Goal: Task Accomplishment & Management: Manage account settings

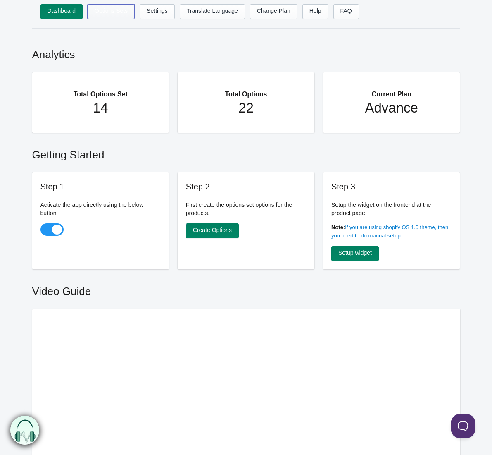
click at [116, 14] on link "Options Sets" at bounding box center [111, 11] width 47 height 15
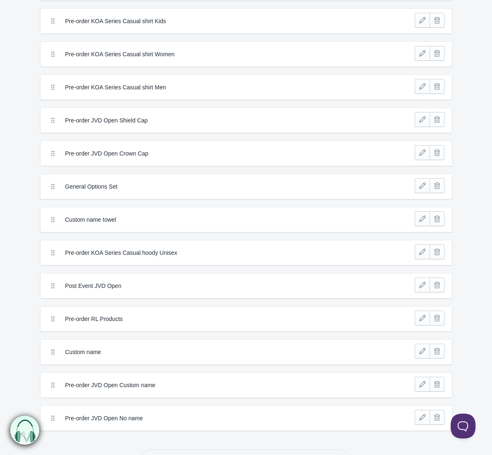
scroll to position [134, 0]
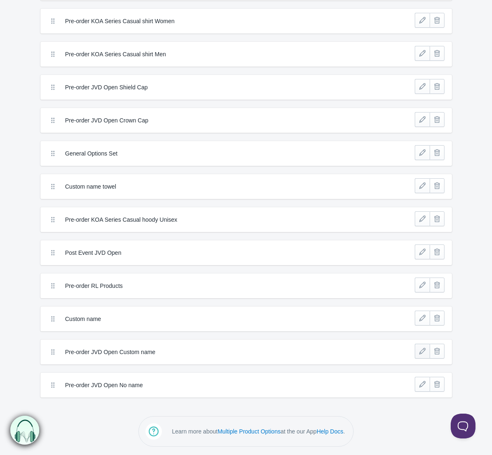
click at [423, 351] on link at bounding box center [422, 350] width 15 height 15
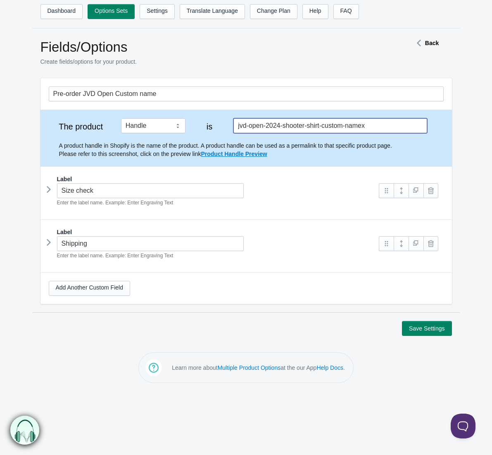
click at [389, 127] on input "jvd-open-2024-shooter-shirt-custom-namex" at bounding box center [330, 125] width 193 height 15
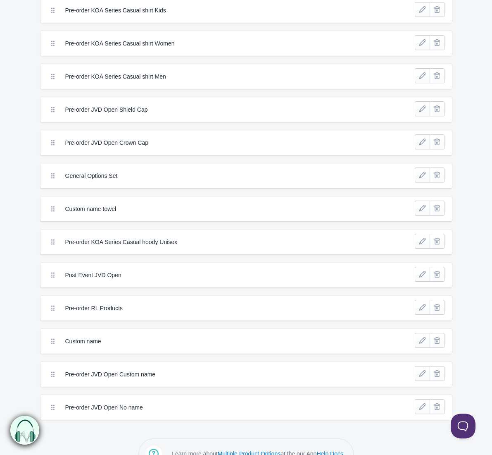
scroll to position [134, 0]
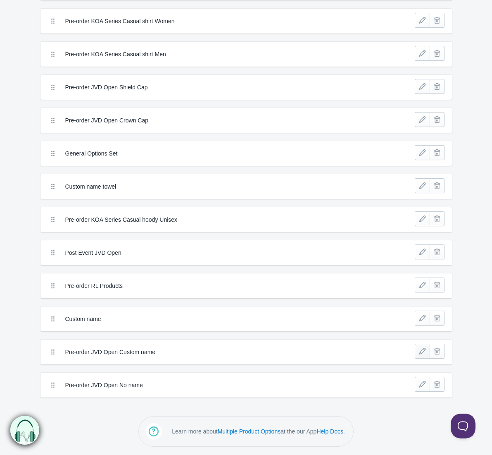
click at [422, 352] on link at bounding box center [422, 350] width 15 height 15
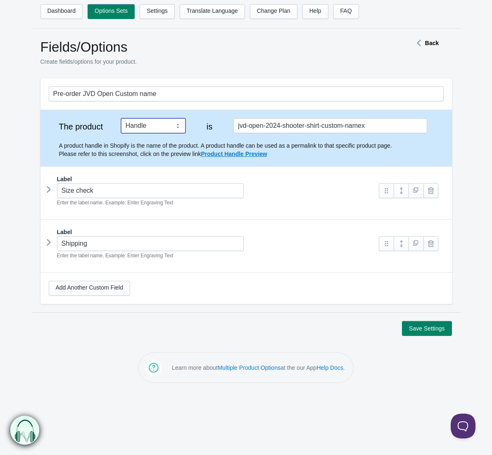
click at [169, 125] on select "Tag Vendor Type URL Handle All Products" at bounding box center [153, 125] width 64 height 15
select select "1"
click at [121, 118] on select "Tag Vendor Type URL Handle All Products" at bounding box center [153, 125] width 64 height 15
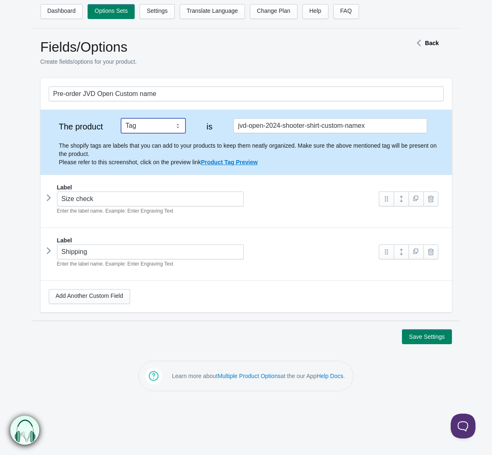
click at [49, 252] on icon at bounding box center [49, 250] width 0 height 12
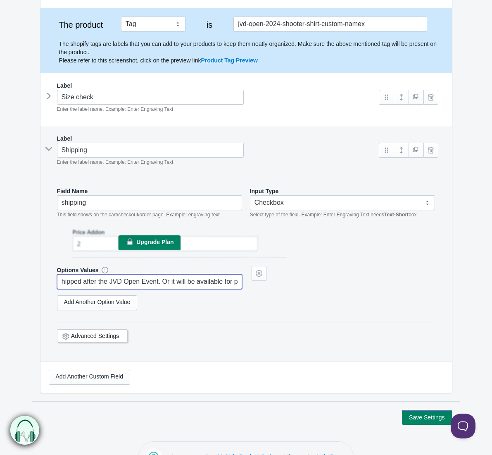
scroll to position [0, 238]
drag, startPoint x: 202, startPoint y: 281, endPoint x: 262, endPoint y: 284, distance: 60.0
click at [265, 284] on div "Options Values I understand that my order will be produced and shipped after th…" at bounding box center [246, 277] width 379 height 23
click at [177, 282] on input "I understand that my order will be produced and shipped after the JVD Open Even…" at bounding box center [150, 281] width 186 height 15
click at [85, 282] on input "I understand that my order will be produced and shipped after the JVD Open Even…" at bounding box center [150, 281] width 186 height 15
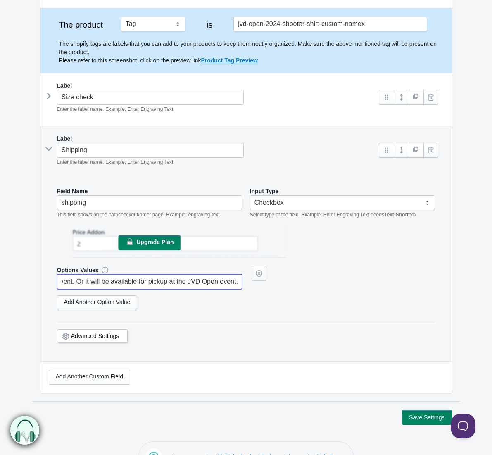
click at [85, 282] on input "I understand that my order will be produced and shipped after the JVD Open Even…" at bounding box center [150, 281] width 186 height 15
click at [107, 283] on input "I understand that my order will be produced and shipped after the JVD Open Even…" at bounding box center [150, 281] width 186 height 15
drag, startPoint x: 131, startPoint y: 281, endPoint x: -20, endPoint y: 279, distance: 151.7
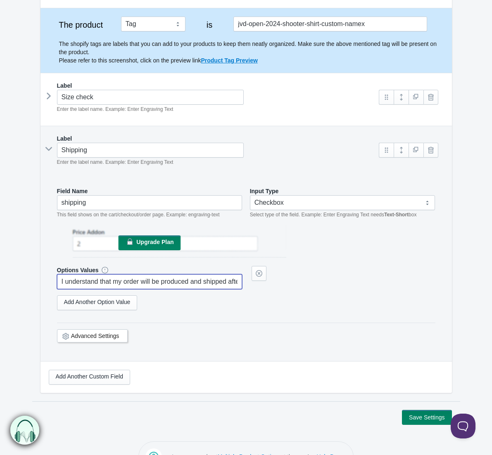
click at [0, 279] on html "Dashboard Options Sets Settings Translate Language Change Plan Help FAQ Hook te…" at bounding box center [246, 125] width 492 height 455
click at [150, 284] on input "I understand that my order will be produced and shipped after the JVD Open Even…" at bounding box center [150, 281] width 186 height 15
click at [198, 281] on input "I understand that my order will be produced and shipped after the JVD Open Even…" at bounding box center [150, 281] width 186 height 15
drag, startPoint x: 226, startPoint y: 283, endPoint x: 212, endPoint y: 283, distance: 13.6
click at [226, 283] on input "I understand that my order will be produced and shipped after the JVD Open Even…" at bounding box center [150, 281] width 186 height 15
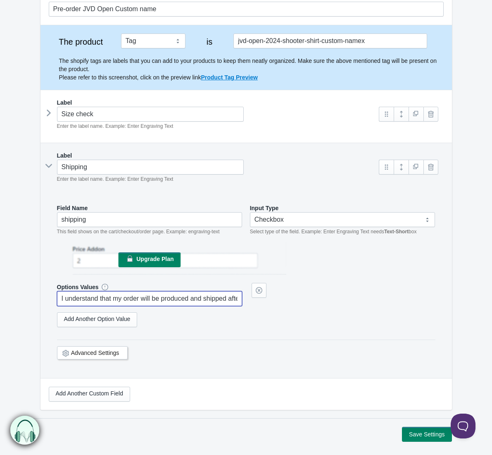
scroll to position [87, 0]
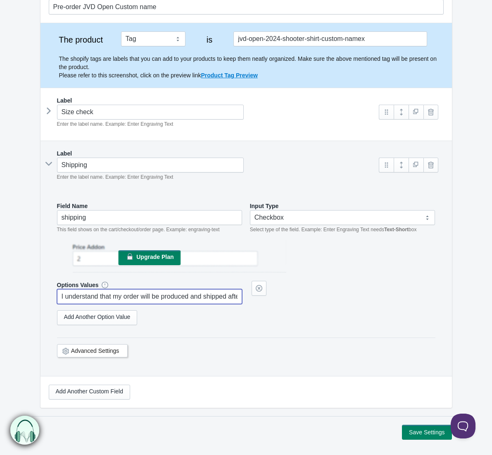
click at [152, 295] on input "I understand that my order will be produced and shipped after the JVD Open Even…" at bounding box center [150, 296] width 186 height 15
click at [164, 298] on input "I understand that my order is a pre-order and the products will be available fo…" at bounding box center [150, 296] width 186 height 15
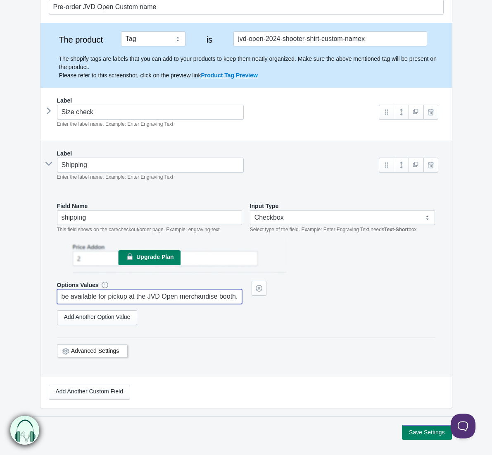
click at [164, 298] on input "I understand that my order is a pre-order and the products will be available fo…" at bounding box center [150, 296] width 186 height 15
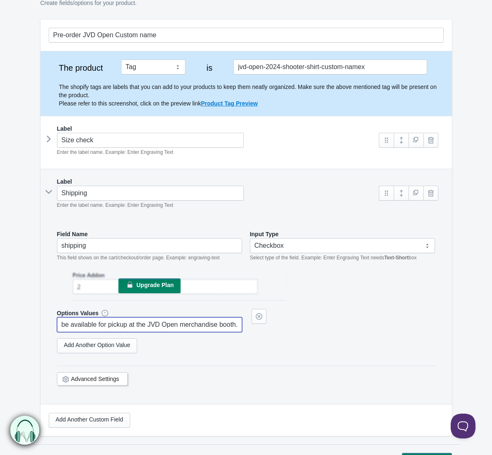
scroll to position [57, 0]
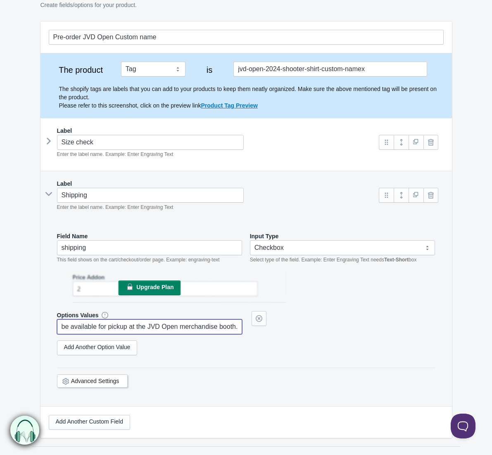
click at [391, 318] on div "Options Values I understand that my order is a pre-order and the products will …" at bounding box center [246, 322] width 379 height 23
type input "I understand that my order is a pre-order and the products will be available fo…"
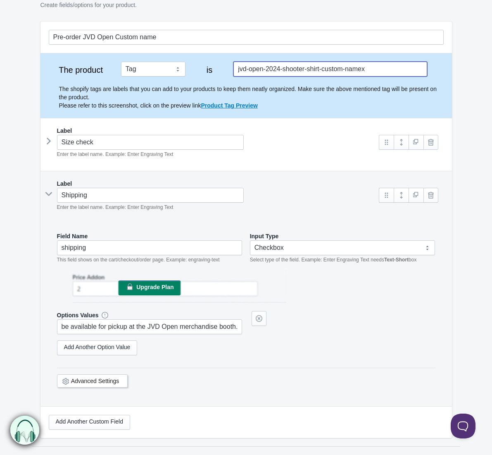
drag, startPoint x: 278, startPoint y: 67, endPoint x: 282, endPoint y: 68, distance: 4.3
click at [279, 68] on input "jvd-open-2024-shooter-shirt-custom-namex" at bounding box center [330, 69] width 193 height 15
drag, startPoint x: 279, startPoint y: 69, endPoint x: 422, endPoint y: 69, distance: 142.2
click at [425, 70] on input "jvd-open-2024-shooter-shirt-custom-namex" at bounding box center [330, 69] width 193 height 15
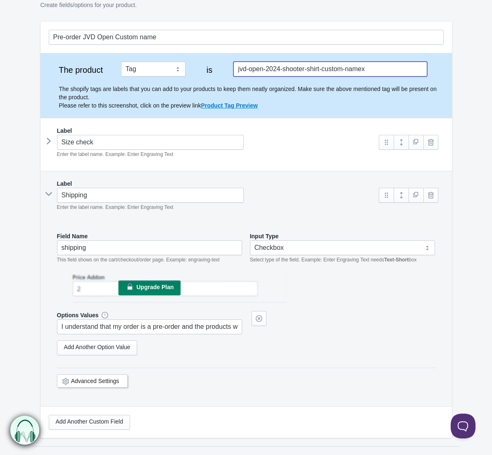
click at [414, 70] on input "jvd-open-2024-shooter-shirt-custom-namex" at bounding box center [330, 69] width 193 height 15
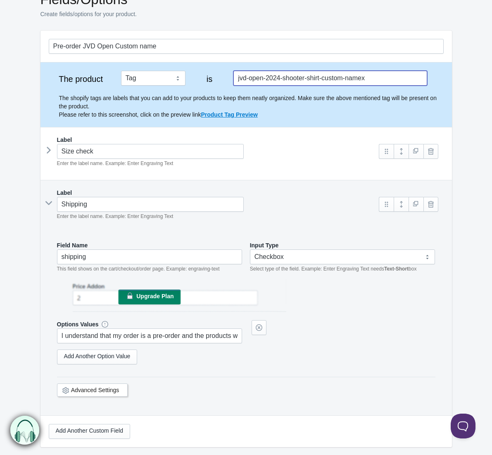
drag, startPoint x: 366, startPoint y: 76, endPoint x: 241, endPoint y: 77, distance: 125.2
click at [207, 77] on div "The product Tag Vendor Type URL Handle All Products is jvd-open-2024-shooter-sh…" at bounding box center [246, 95] width 395 height 48
click at [254, 79] on input "2025customname" at bounding box center [330, 78] width 193 height 15
click at [279, 79] on input "2025-customname" at bounding box center [330, 78] width 193 height 15
drag, startPoint x: 305, startPoint y: 78, endPoint x: 344, endPoint y: 148, distance: 79.9
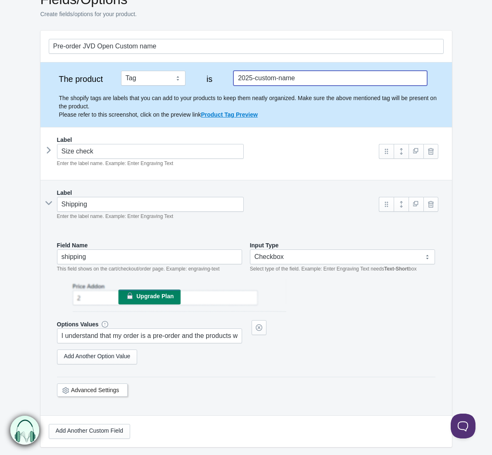
click at [307, 79] on input "2025-custom-name" at bounding box center [330, 78] width 193 height 15
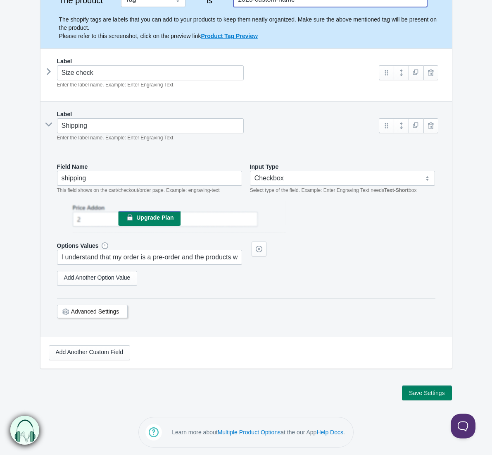
type input "2025-custom-name"
drag, startPoint x: 427, startPoint y: 391, endPoint x: 433, endPoint y: 377, distance: 15.2
click at [427, 391] on button "Save Settings" at bounding box center [427, 392] width 50 height 15
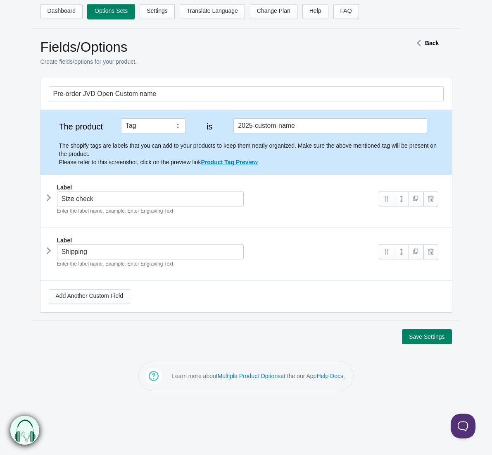
click at [118, 13] on link "Options Sets" at bounding box center [111, 11] width 47 height 15
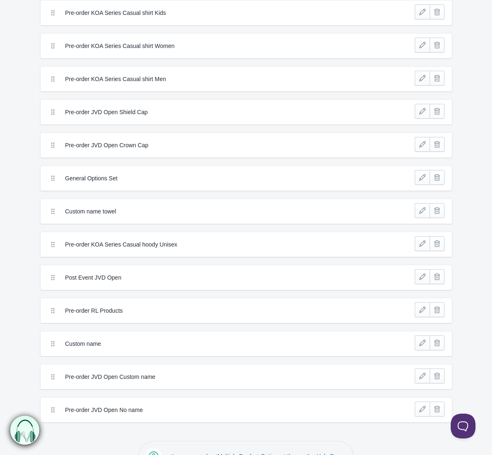
scroll to position [100, 0]
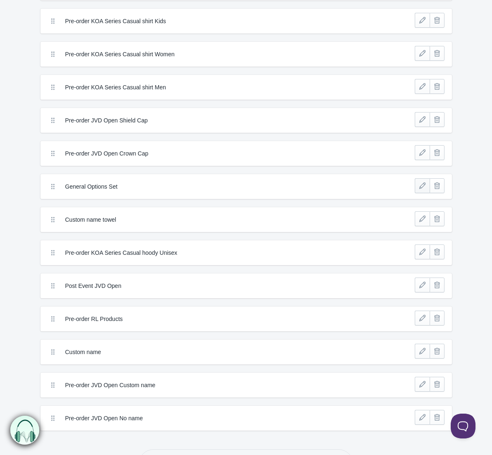
click at [422, 186] on link at bounding box center [422, 185] width 15 height 15
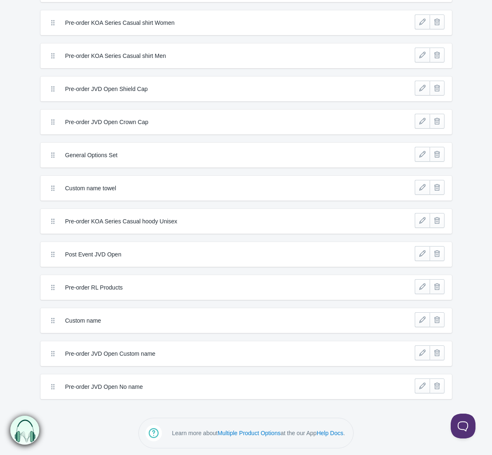
scroll to position [134, 0]
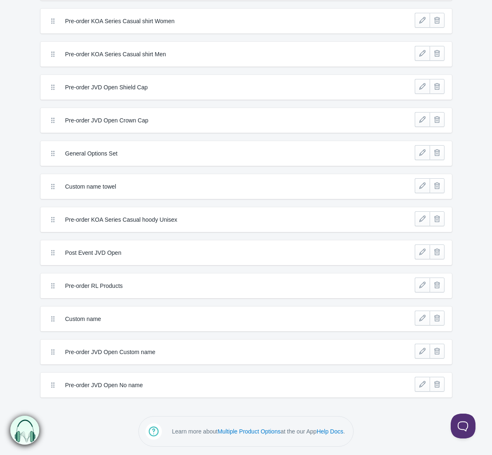
click at [326, 252] on label "Post Event JVD Open" at bounding box center [215, 252] width 301 height 8
click at [420, 251] on link at bounding box center [422, 251] width 15 height 15
click at [423, 319] on link at bounding box center [422, 317] width 15 height 15
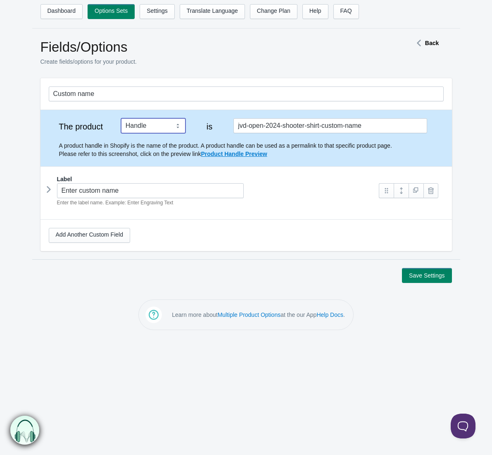
click at [167, 123] on select "Tag Vendor Type URL Handle All Products" at bounding box center [153, 125] width 64 height 15
select select "1"
click at [121, 118] on select "Tag Vendor Type URL Handle All Products" at bounding box center [153, 125] width 64 height 15
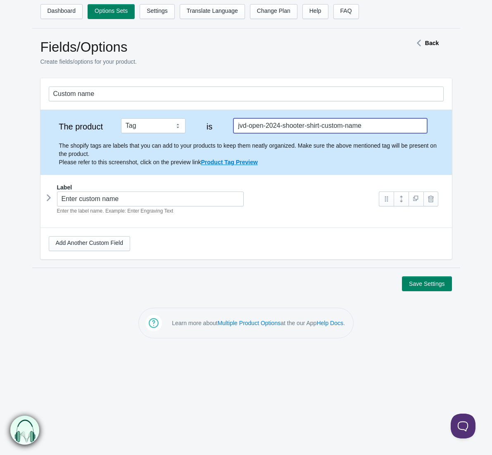
click at [314, 126] on input "jvd-open-2024-shooter-shirt-custom-name" at bounding box center [330, 125] width 193 height 15
type input "custom name"
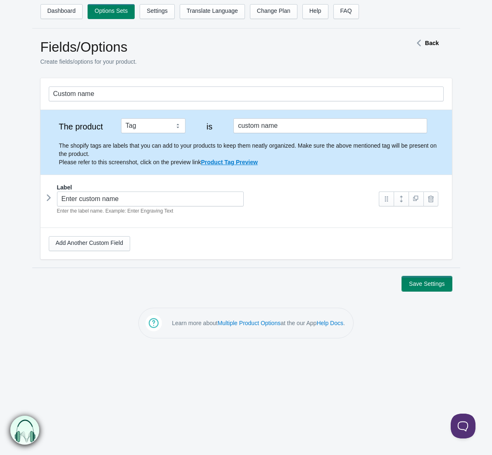
click at [422, 278] on button "Save Settings" at bounding box center [427, 283] width 50 height 15
click at [161, 124] on select "Tag Vendor Type URL Handle All Products" at bounding box center [153, 125] width 64 height 15
click at [165, 125] on select "Tag Vendor Type URL Handle All Products" at bounding box center [153, 125] width 64 height 15
click at [177, 122] on select "Tag Vendor Type URL Handle All Products" at bounding box center [153, 125] width 64 height 15
select select "5"
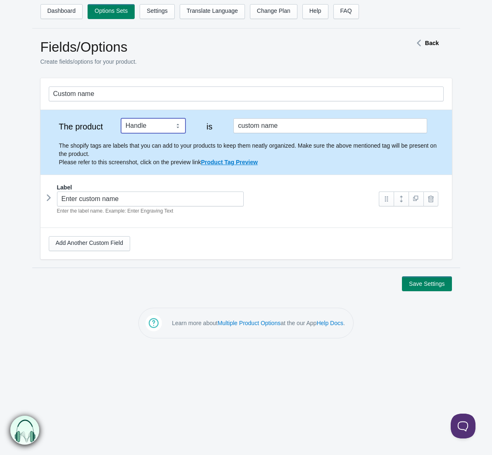
click at [121, 118] on select "Tag Vendor Type URL Handle All Products" at bounding box center [153, 125] width 64 height 15
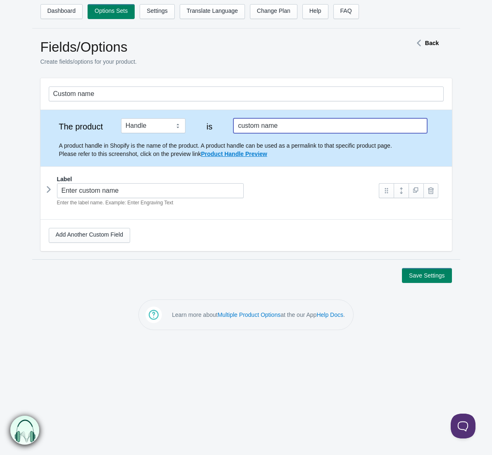
click at [284, 124] on input "custom name" at bounding box center [330, 125] width 193 height 15
paste input "JVD Open 2025 Shooter T-shirt – Custom Edition"
type input "JVD Open 2025 Shooter T-shirt – Custom Edition"
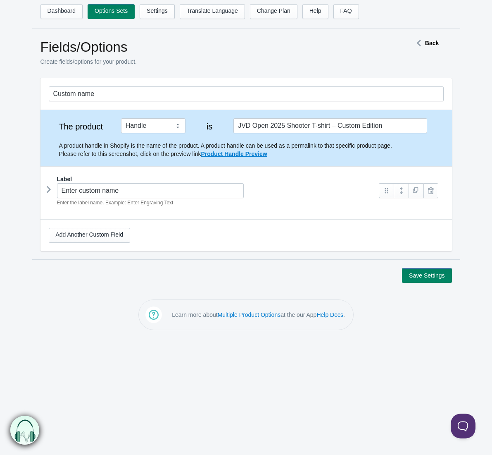
click at [463, 164] on form "Custom name The product Tag Vendor Type URL Handle All Products is Label Field …" at bounding box center [246, 180] width 480 height 205
click at [425, 276] on button "Save Settings" at bounding box center [427, 275] width 50 height 15
click at [49, 192] on icon at bounding box center [49, 189] width 0 height 12
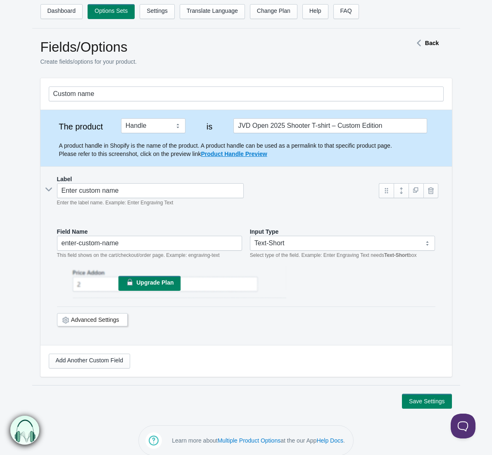
scroll to position [9, 0]
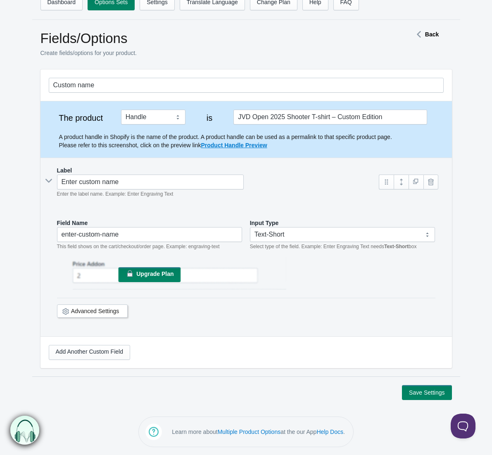
click at [75, 310] on link "Advanced Settings" at bounding box center [95, 311] width 48 height 7
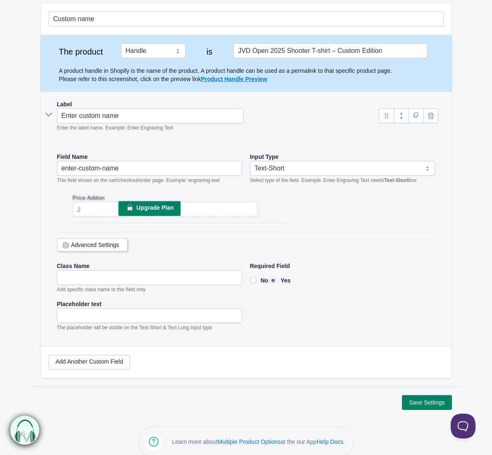
scroll to position [84, 0]
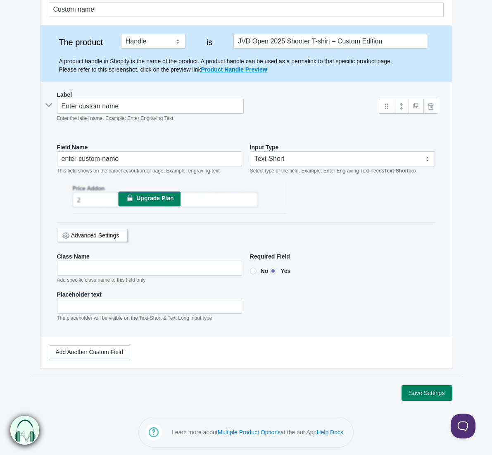
click at [426, 392] on button "Save Settings" at bounding box center [427, 392] width 50 height 15
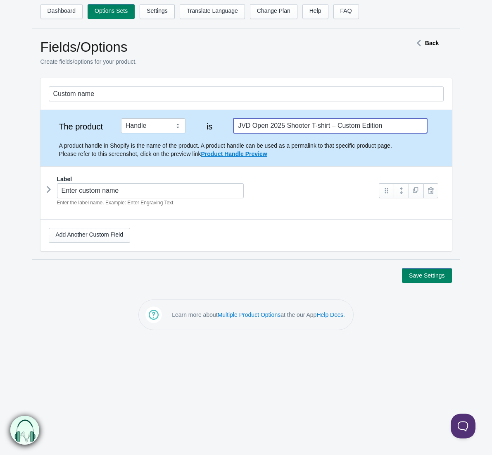
click at [395, 125] on input "JVD Open 2025 Shooter T-shirt – Custom Edition" at bounding box center [330, 125] width 193 height 15
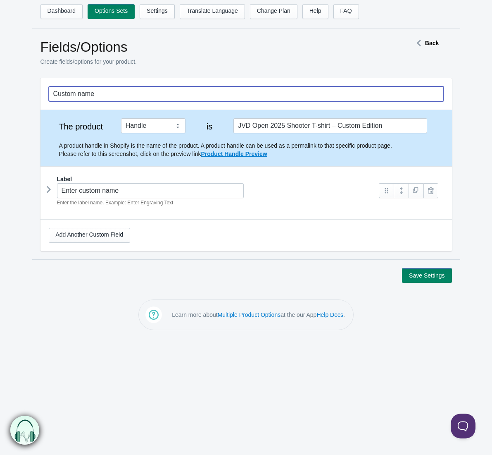
click at [120, 95] on input "Custom name" at bounding box center [246, 93] width 395 height 15
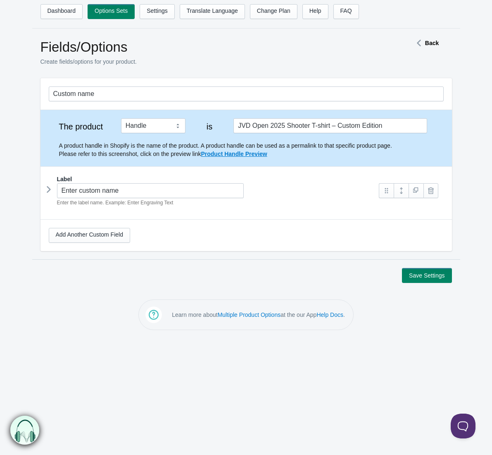
drag, startPoint x: 191, startPoint y: 48, endPoint x: 234, endPoint y: 51, distance: 43.5
click at [193, 48] on h1 "Fields/Options" at bounding box center [212, 47] width 343 height 17
click at [49, 190] on icon at bounding box center [49, 189] width 0 height 12
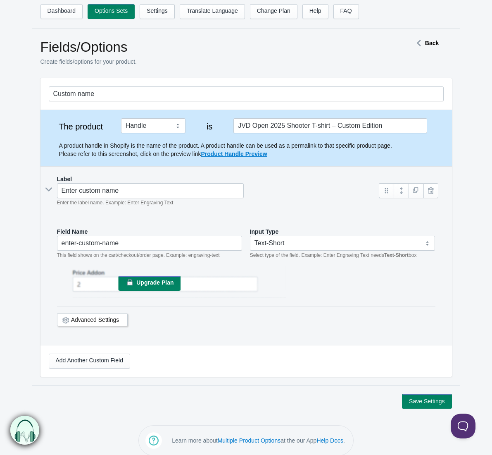
scroll to position [9, 0]
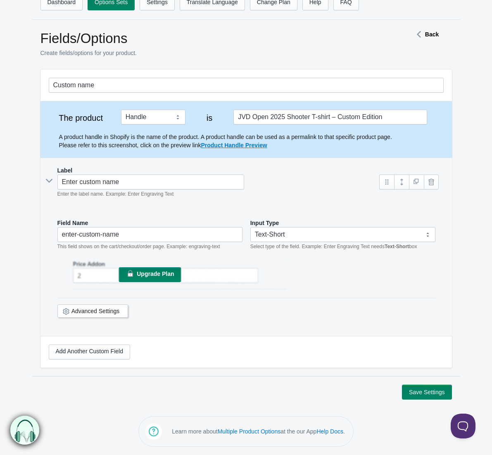
drag, startPoint x: 302, startPoint y: 194, endPoint x: 321, endPoint y: 128, distance: 68.8
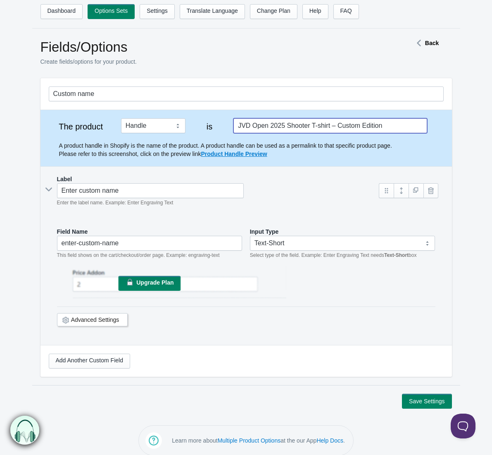
click at [288, 124] on input "JVD Open 2025 Shooter T-shirt – Custom Edition" at bounding box center [330, 125] width 193 height 15
click at [160, 123] on select "Tag Vendor Type URL Handle All Products" at bounding box center [153, 125] width 64 height 15
click at [121, 118] on select "Tag Vendor Type URL Handle All Products" at bounding box center [153, 125] width 64 height 15
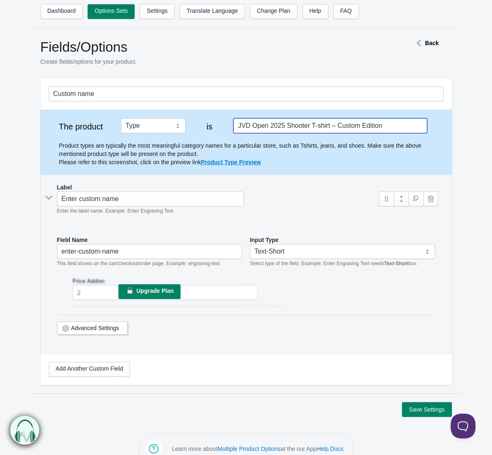
click at [265, 127] on input "JVD Open 2025 Shooter T-shirt – Custom Edition" at bounding box center [330, 125] width 193 height 15
click at [169, 126] on select "Tag Vendor Type URL Handle All Products" at bounding box center [153, 125] width 64 height 15
click at [121, 118] on select "Tag Vendor Type URL Handle All Products" at bounding box center [153, 125] width 64 height 15
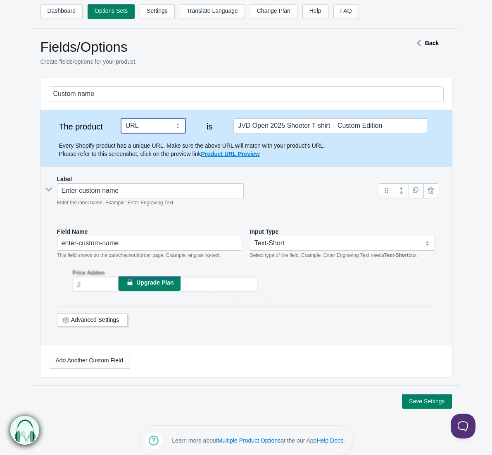
click at [139, 122] on select "Tag Vendor Type URL Handle All Products" at bounding box center [153, 125] width 64 height 15
click at [121, 118] on select "Tag Vendor Type URL Handle All Products" at bounding box center [153, 125] width 64 height 15
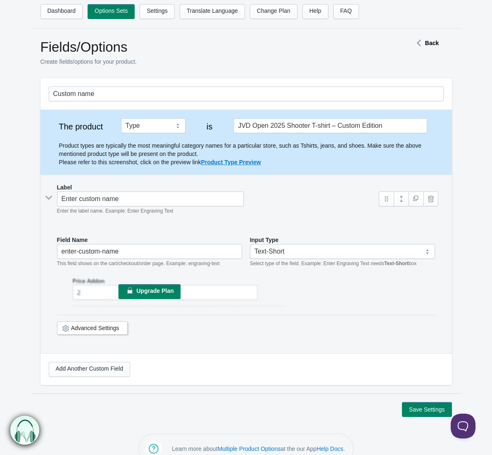
click at [319, 156] on p "Product types are typically the most meaningful category names for a particular…" at bounding box center [251, 153] width 385 height 25
click at [171, 128] on select "Tag Vendor Type URL Handle All Products" at bounding box center [153, 125] width 64 height 15
select select "5"
click at [121, 118] on select "Tag Vendor Type URL Handle All Products" at bounding box center [153, 125] width 64 height 15
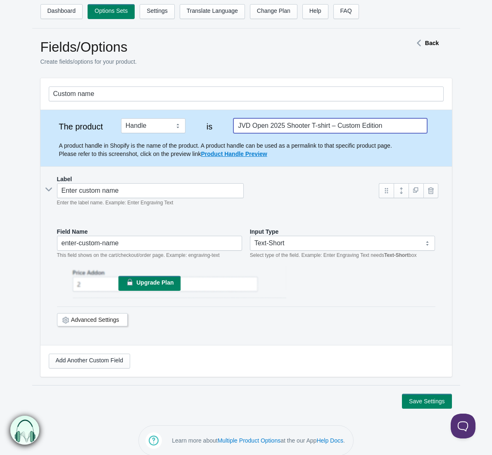
click at [326, 128] on input "JVD Open 2025 Shooter T-shirt – Custom Edition" at bounding box center [330, 125] width 193 height 15
drag, startPoint x: 326, startPoint y: 128, endPoint x: 346, endPoint y: 139, distance: 22.6
click at [327, 128] on input "JVD Open 2025 Shooter T-shirt – Custom Edition" at bounding box center [330, 125] width 193 height 15
paste input "jvd-open-2025-shooter-t-shirt-custom-e"
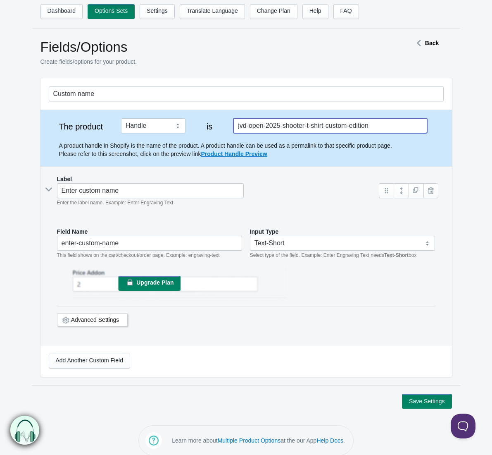
type input "jvd-open-2025-shooter-t-shirt-custom-edition"
click at [417, 402] on button "Save Settings" at bounding box center [427, 400] width 50 height 15
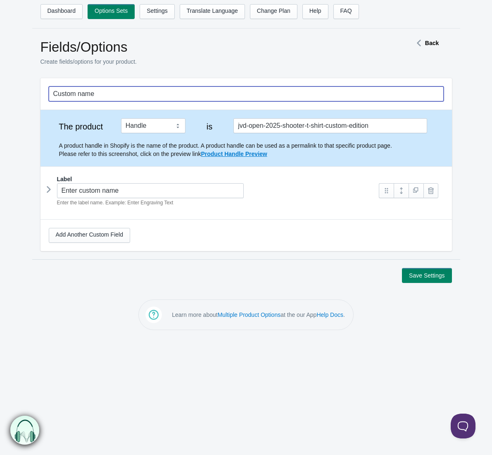
click at [107, 93] on input "Custom name" at bounding box center [246, 93] width 395 height 15
click at [97, 94] on input "Custom name Tshirt" at bounding box center [246, 93] width 395 height 15
type input "Custom name Shooter T-shirt"
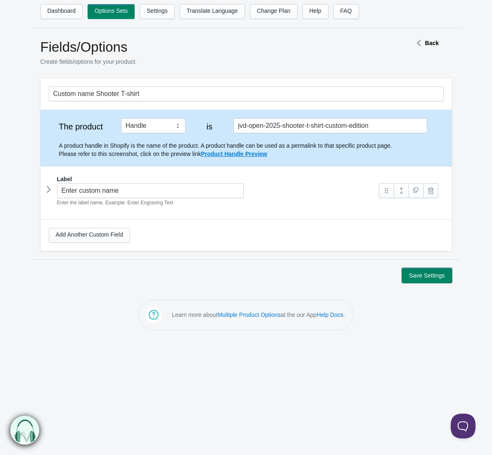
click at [432, 270] on button "Save Settings" at bounding box center [427, 275] width 50 height 15
click at [49, 187] on icon at bounding box center [49, 189] width 0 height 12
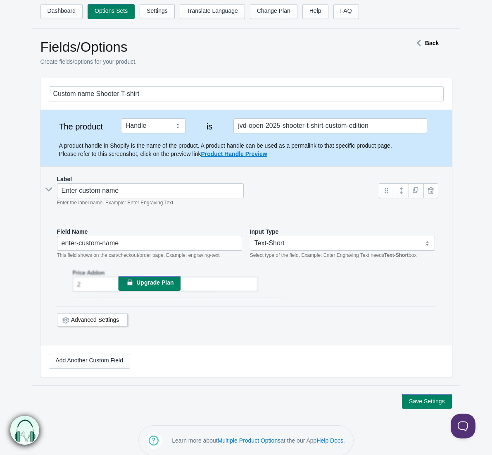
click at [100, 317] on link "Advanced Settings" at bounding box center [95, 319] width 48 height 7
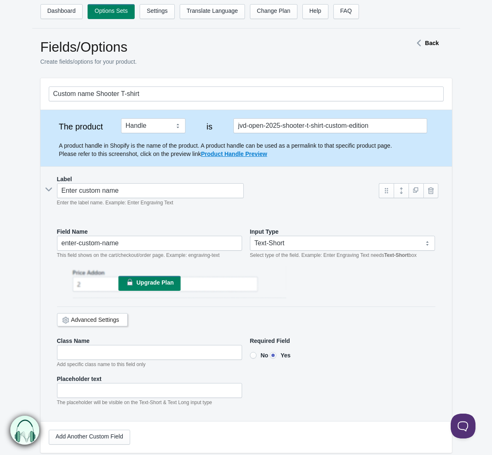
scroll to position [29, 0]
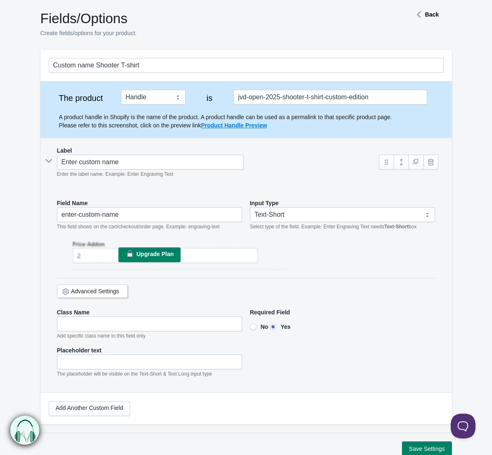
click at [433, 16] on strong "Back" at bounding box center [432, 14] width 14 height 7
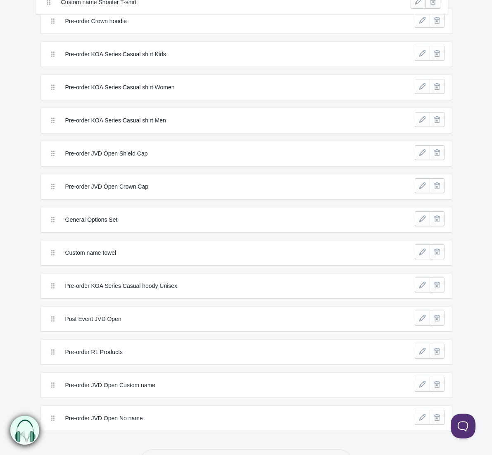
scroll to position [67, 0]
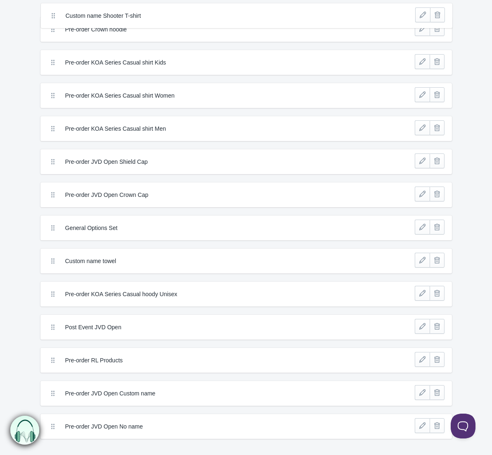
drag, startPoint x: 50, startPoint y: 331, endPoint x: 51, endPoint y: 19, distance: 311.2
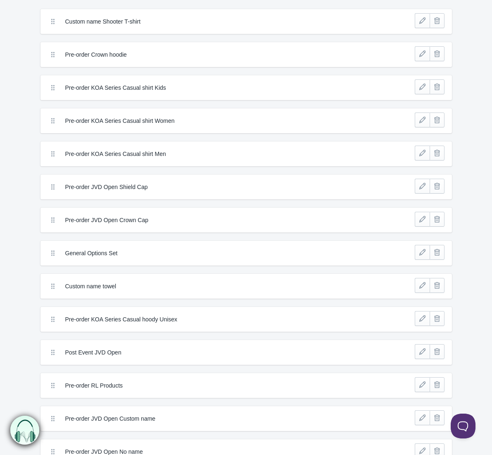
scroll to position [0, 0]
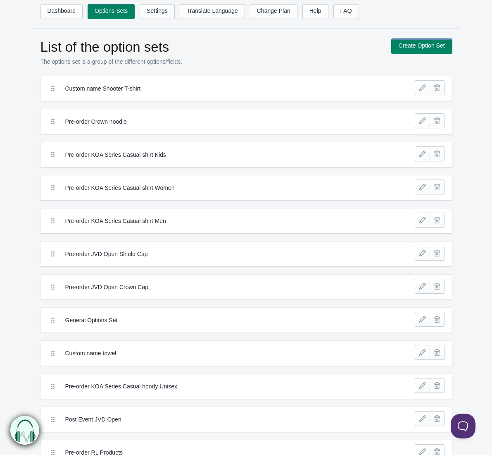
click at [423, 45] on link "Create Option Set" at bounding box center [422, 46] width 60 height 15
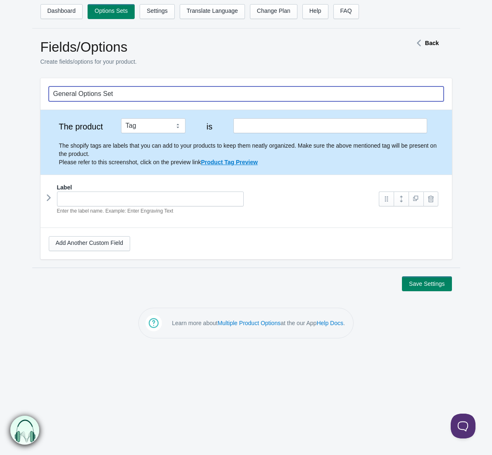
click at [126, 92] on input "General Options Set" at bounding box center [246, 93] width 395 height 15
type input "Custom name Shooter Poloshirt"
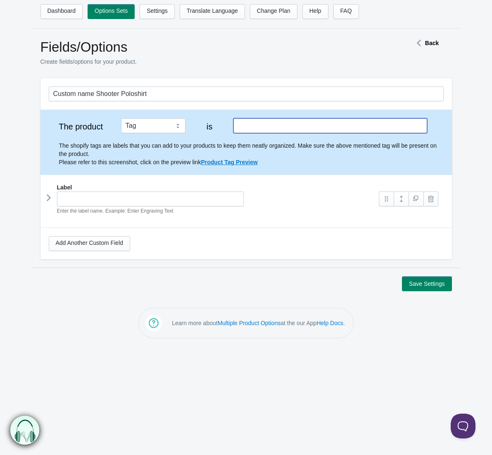
click at [260, 127] on input "text" at bounding box center [330, 125] width 193 height 15
click at [286, 126] on input "text" at bounding box center [330, 125] width 193 height 15
paste input "jvd-open-2025-shooter-polo-shirt-custom-name"
type input "jvd-open-2025-shooter-polo-shirt-custom-name"
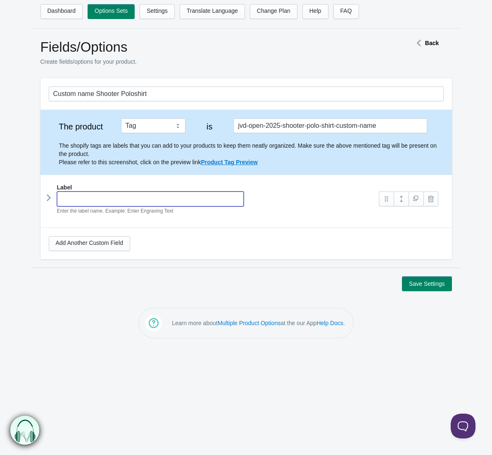
click at [176, 200] on input "text" at bounding box center [150, 198] width 187 height 15
click at [49, 197] on icon at bounding box center [49, 197] width 0 height 12
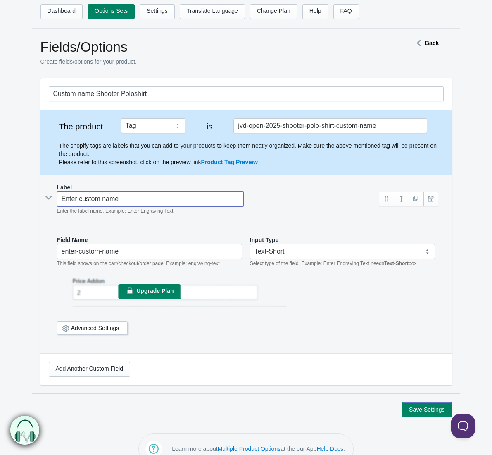
type input "Enter custom name"
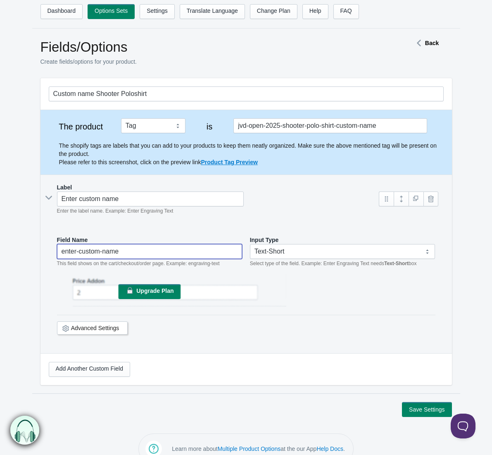
click at [122, 250] on input "enter-custom-name" at bounding box center [150, 251] width 186 height 15
drag, startPoint x: 114, startPoint y: 324, endPoint x: 141, endPoint y: 336, distance: 30.2
click at [103, 327] on link "Advanced Settings" at bounding box center [95, 327] width 48 height 7
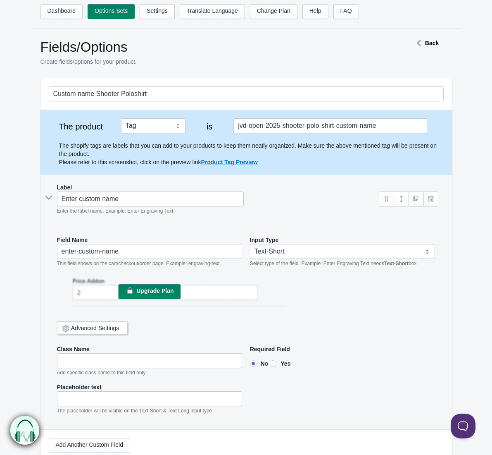
drag, startPoint x: 277, startPoint y: 362, endPoint x: 313, endPoint y: 350, distance: 38.2
click at [277, 362] on input"] "Yes" at bounding box center [273, 363] width 7 height 7
radio input"] "true"
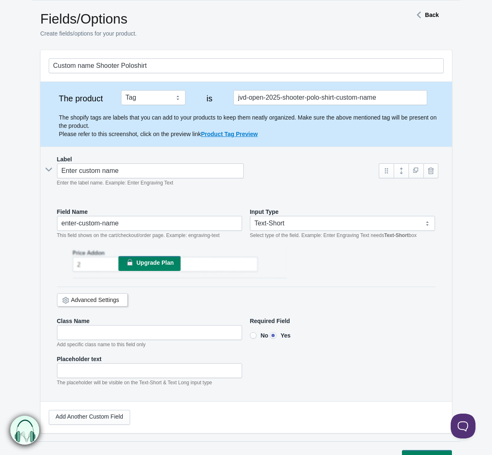
scroll to position [93, 0]
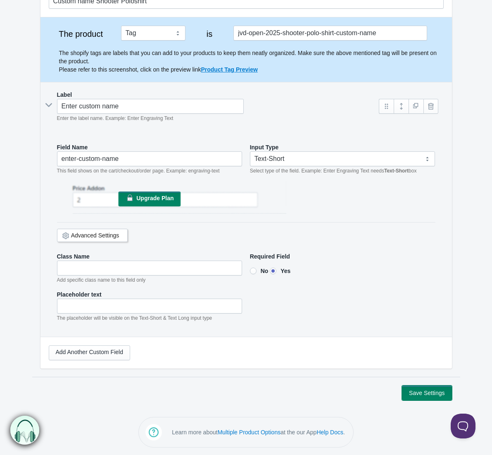
click at [431, 391] on button "Save Settings" at bounding box center [427, 392] width 50 height 15
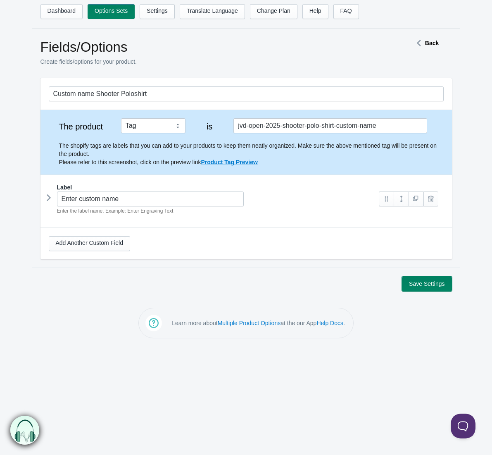
click at [429, 283] on button "Save Settings" at bounding box center [427, 283] width 50 height 15
click at [429, 286] on button "Save Settings" at bounding box center [427, 283] width 50 height 15
click at [163, 125] on select "Tag Vendor Type URL Handle All Products" at bounding box center [153, 125] width 64 height 15
select select "5"
click at [121, 118] on select "Tag Vendor Type URL Handle All Products" at bounding box center [153, 125] width 64 height 15
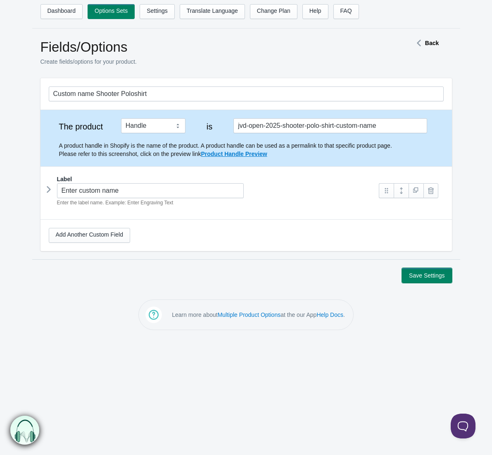
click at [436, 277] on button "Save Settings" at bounding box center [427, 275] width 50 height 15
click at [426, 40] on strong "Back" at bounding box center [432, 43] width 14 height 7
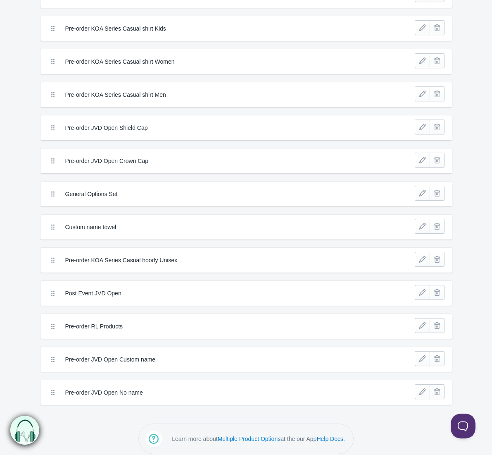
scroll to position [167, 0]
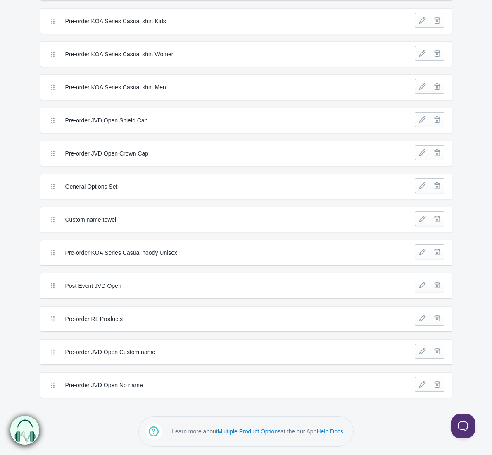
drag, startPoint x: 94, startPoint y: 353, endPoint x: 110, endPoint y: 352, distance: 15.8
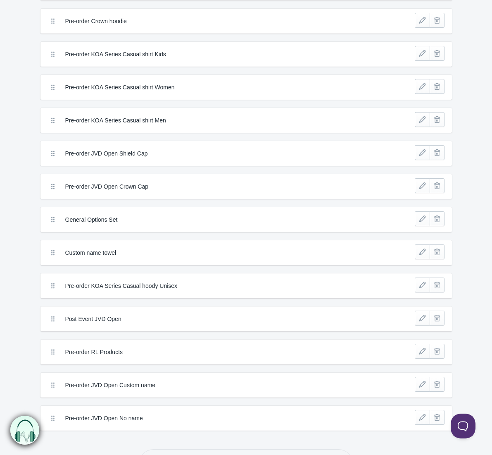
click at [121, 386] on label "Pre-order JVD Open Custom name" at bounding box center [215, 385] width 301 height 8
click at [424, 384] on link at bounding box center [422, 384] width 15 height 15
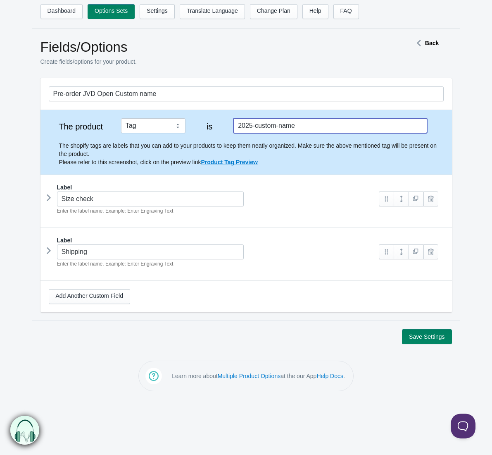
click at [302, 128] on input "2025-custom-name" at bounding box center [330, 125] width 193 height 15
paste input "pre-order jvd open"
type input "pre-order jvd open"
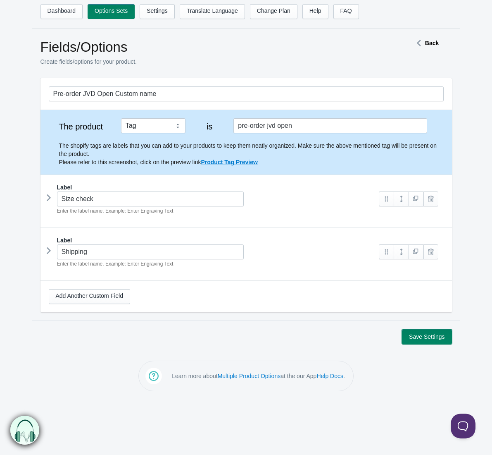
click at [436, 339] on button "Save Settings" at bounding box center [427, 336] width 50 height 15
